Goal: Task Accomplishment & Management: Manage account settings

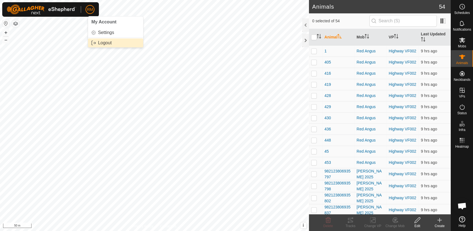
click at [107, 42] on link "Logout" at bounding box center [115, 42] width 55 height 9
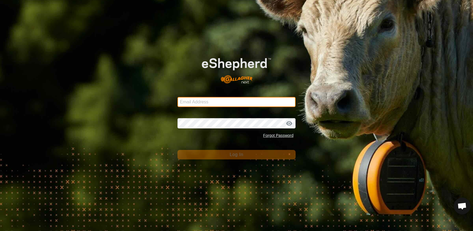
type input "[EMAIL_ADDRESS][DOMAIN_NAME]"
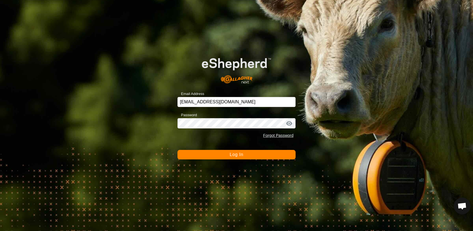
click at [224, 155] on button "Log In" at bounding box center [236, 154] width 118 height 9
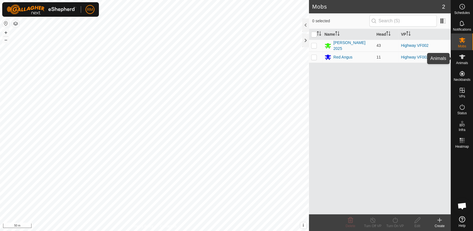
click at [459, 57] on icon at bounding box center [462, 56] width 7 height 7
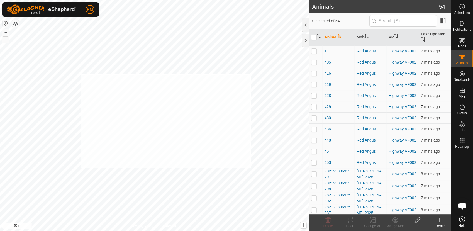
checkbox input "true"
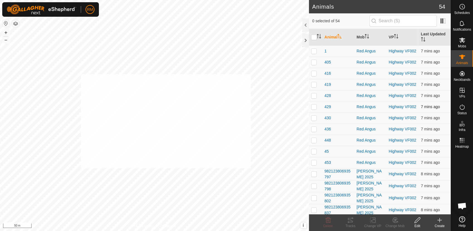
checkbox input "true"
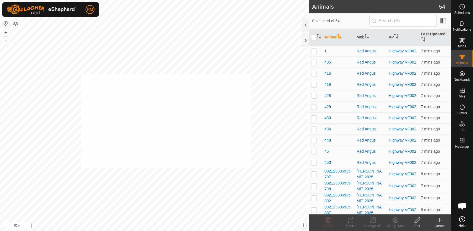
checkbox input "true"
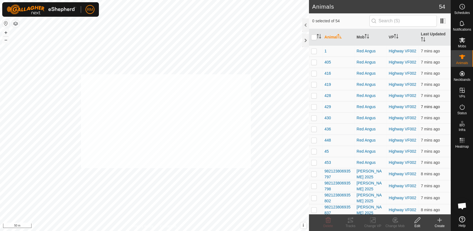
checkbox input "true"
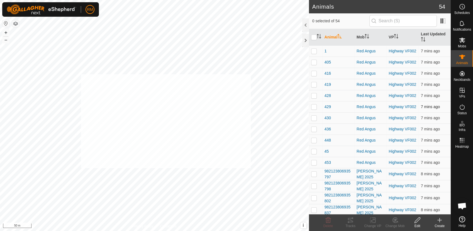
checkbox input "true"
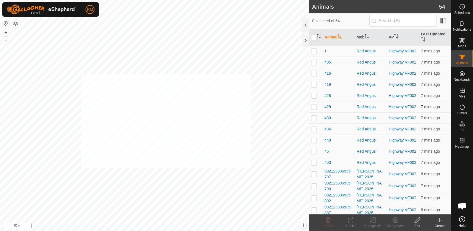
checkbox input "true"
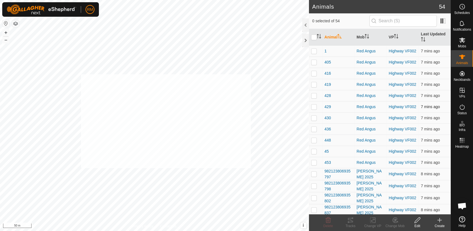
checkbox input "true"
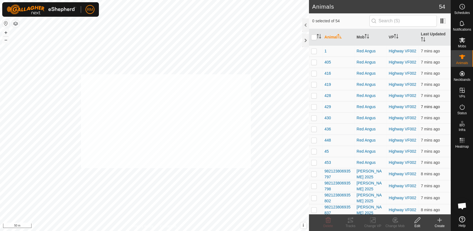
checkbox input "true"
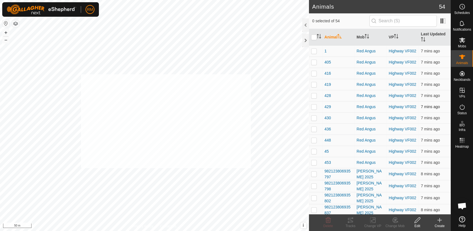
checkbox input "true"
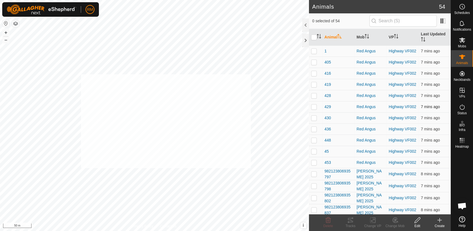
checkbox input "true"
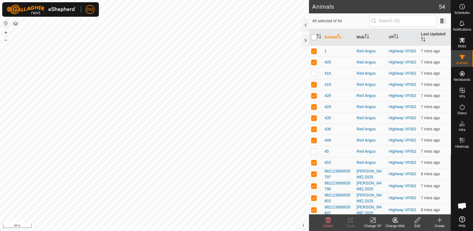
click at [313, 36] on input "checkbox" at bounding box center [314, 38] width 6 height 6
checkbox input "true"
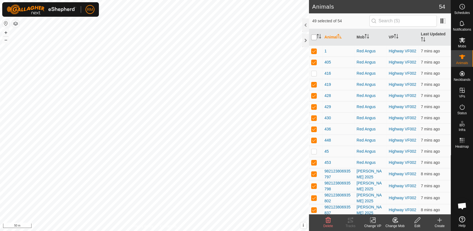
checkbox input "true"
click at [313, 36] on input "checkbox" at bounding box center [314, 38] width 6 height 6
checkbox input "false"
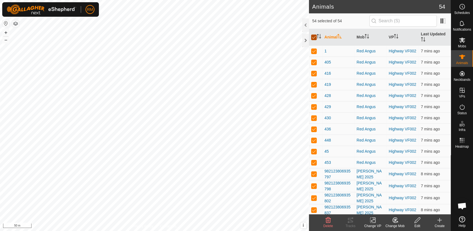
checkbox input "false"
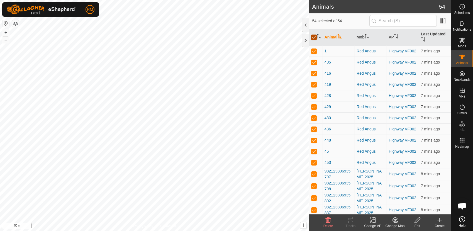
checkbox input "false"
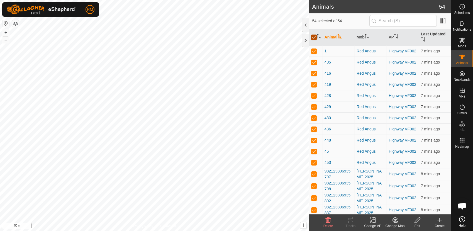
checkbox input "false"
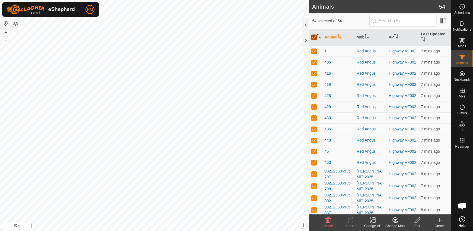
checkbox input "false"
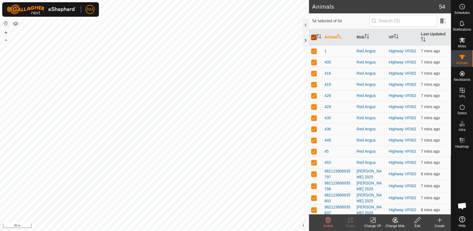
checkbox input "false"
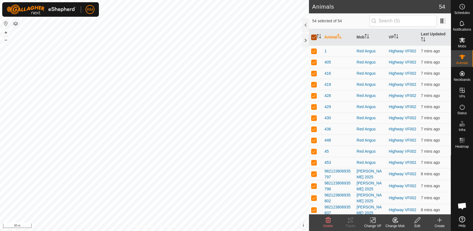
checkbox input "false"
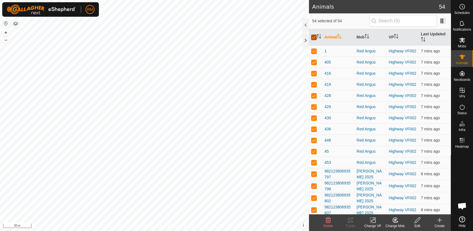
checkbox input "false"
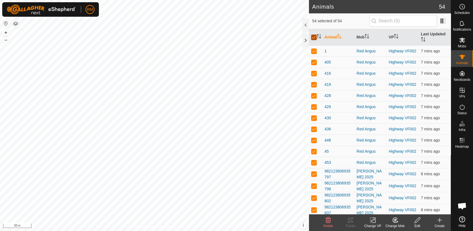
checkbox input "false"
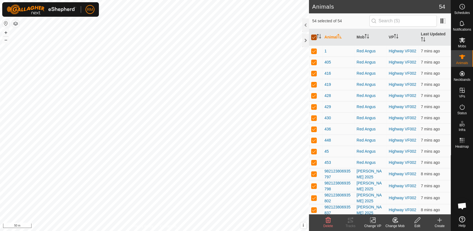
checkbox input "false"
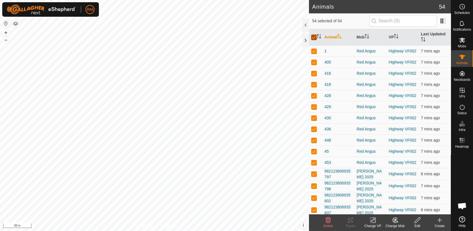
checkbox input "false"
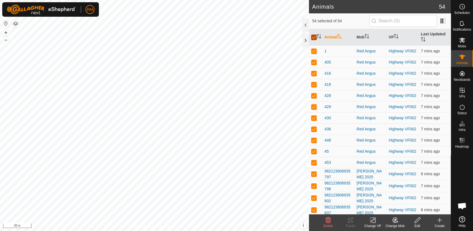
checkbox input "false"
